Goal: Information Seeking & Learning: Learn about a topic

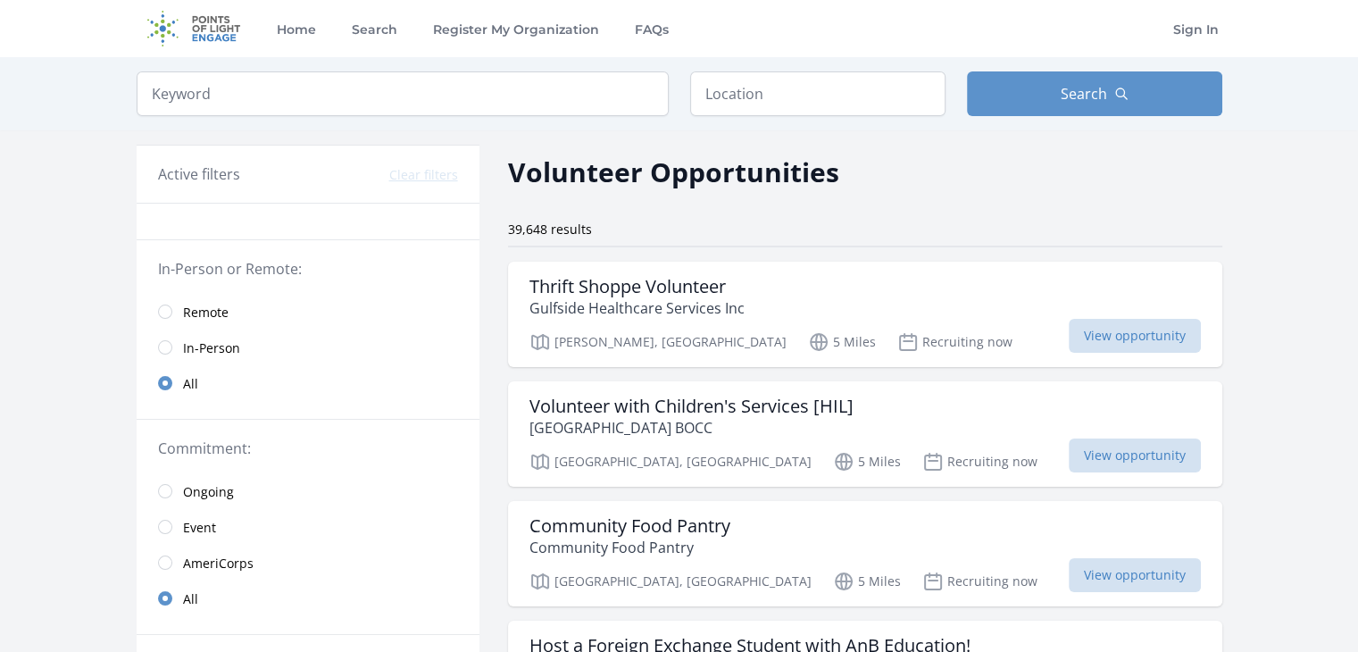
click at [181, 308] on link "Remote" at bounding box center [308, 312] width 343 height 36
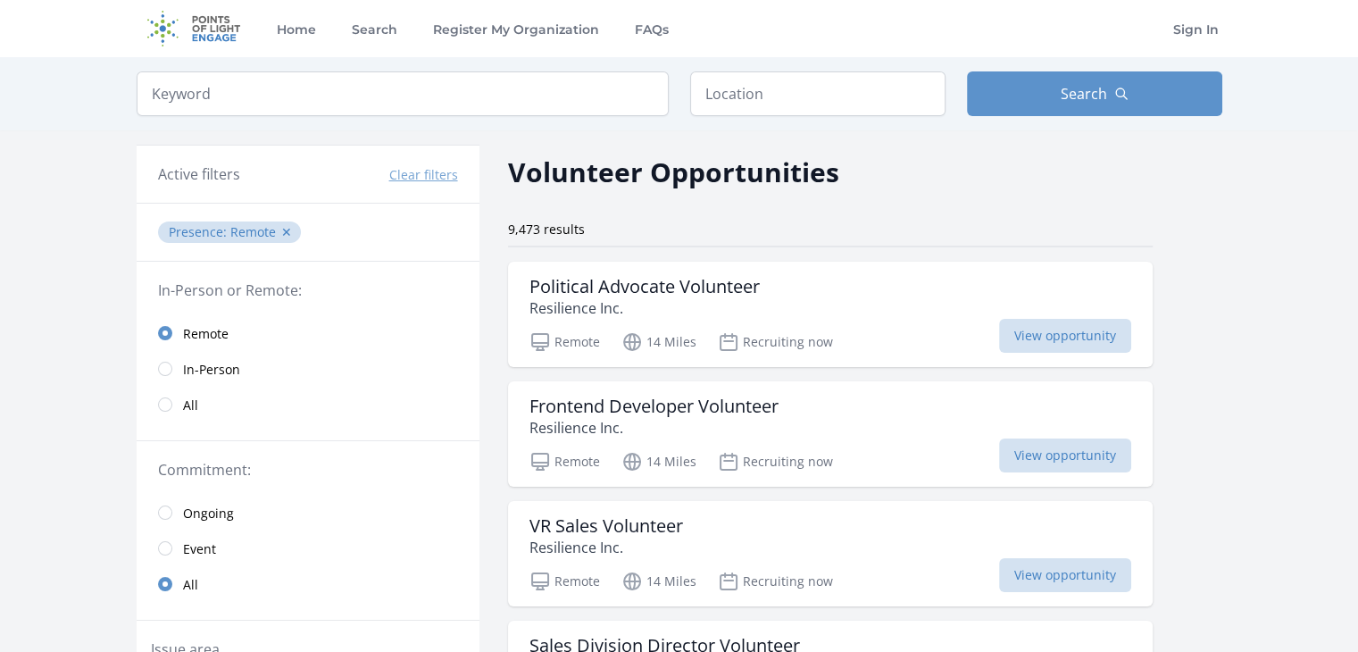
click at [155, 399] on link "All" at bounding box center [308, 405] width 343 height 36
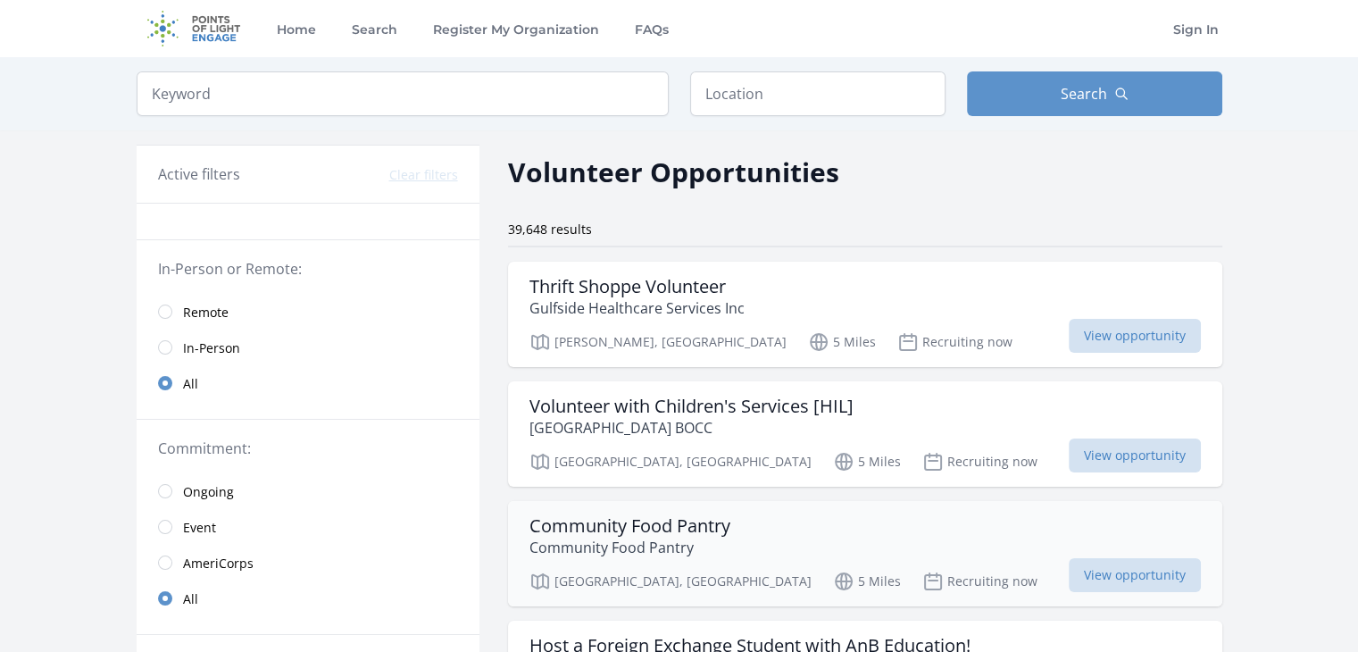
click at [593, 533] on h3 "Community Food Pantry" at bounding box center [629, 525] width 201 height 21
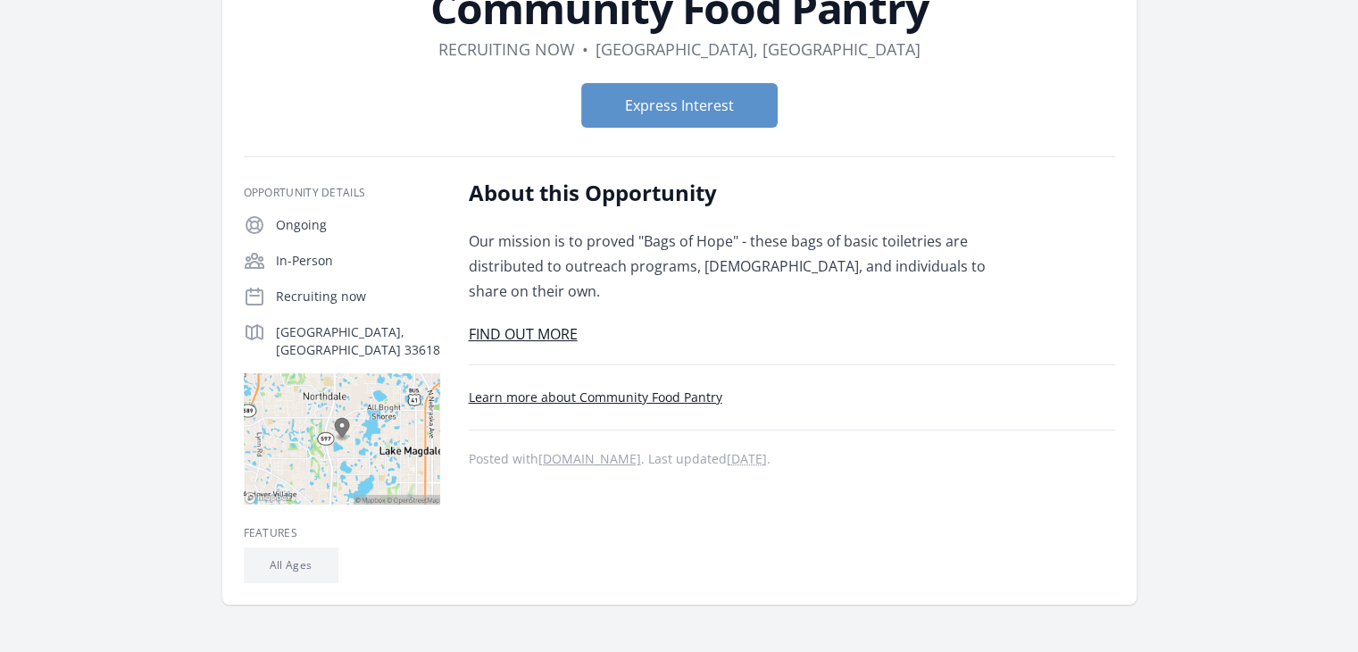
scroll to position [150, 0]
click at [520, 334] on link "FIND OUT MORE" at bounding box center [523, 333] width 109 height 20
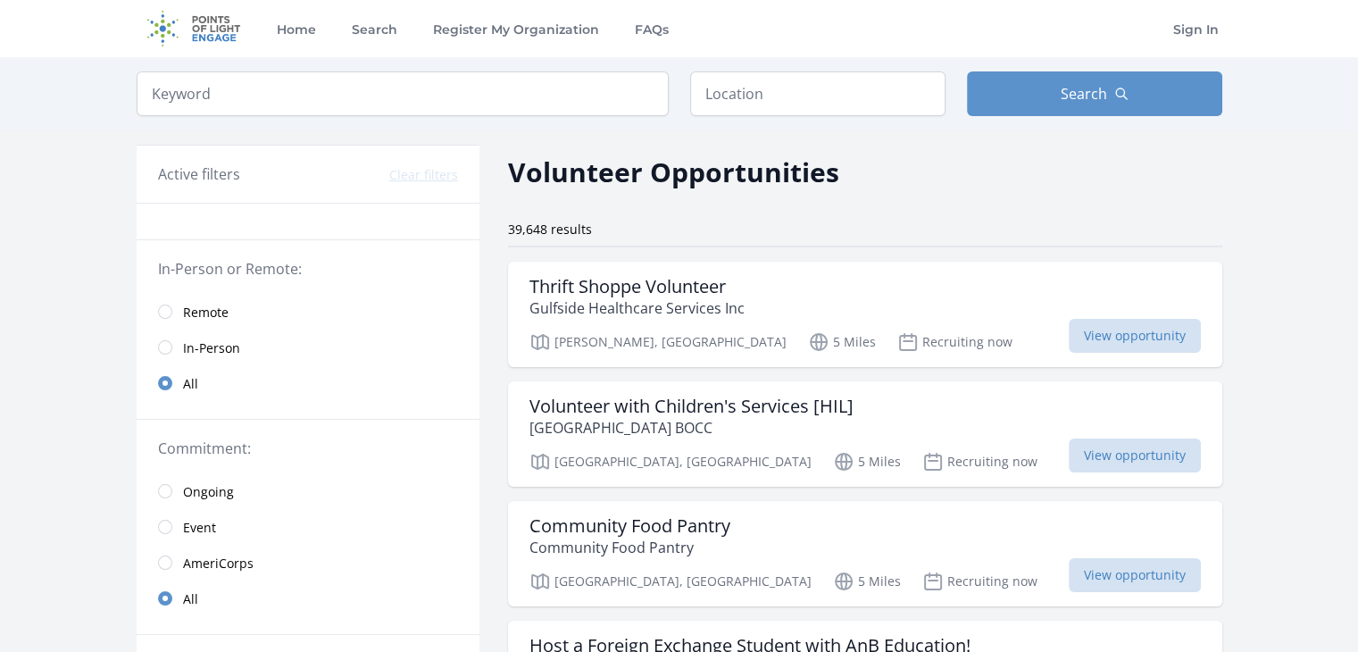
click at [181, 318] on link "Remote" at bounding box center [308, 312] width 343 height 36
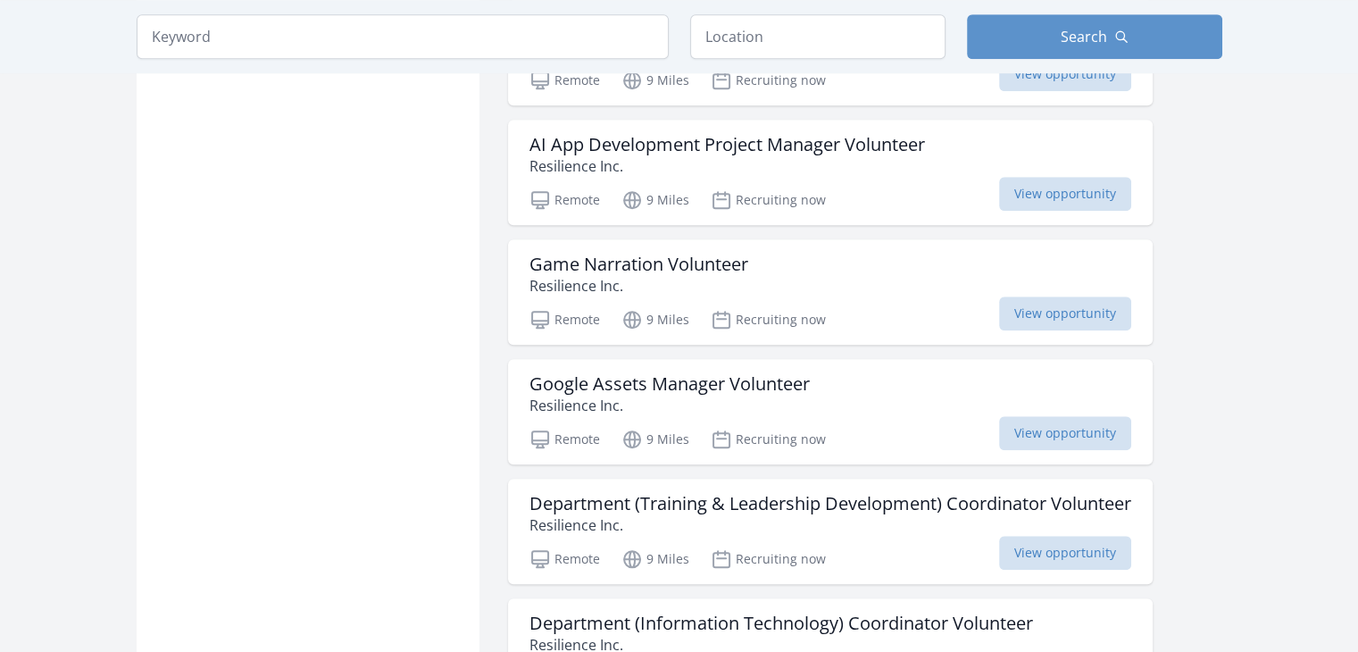
scroll to position [1578, 0]
